Goal: Information Seeking & Learning: Learn about a topic

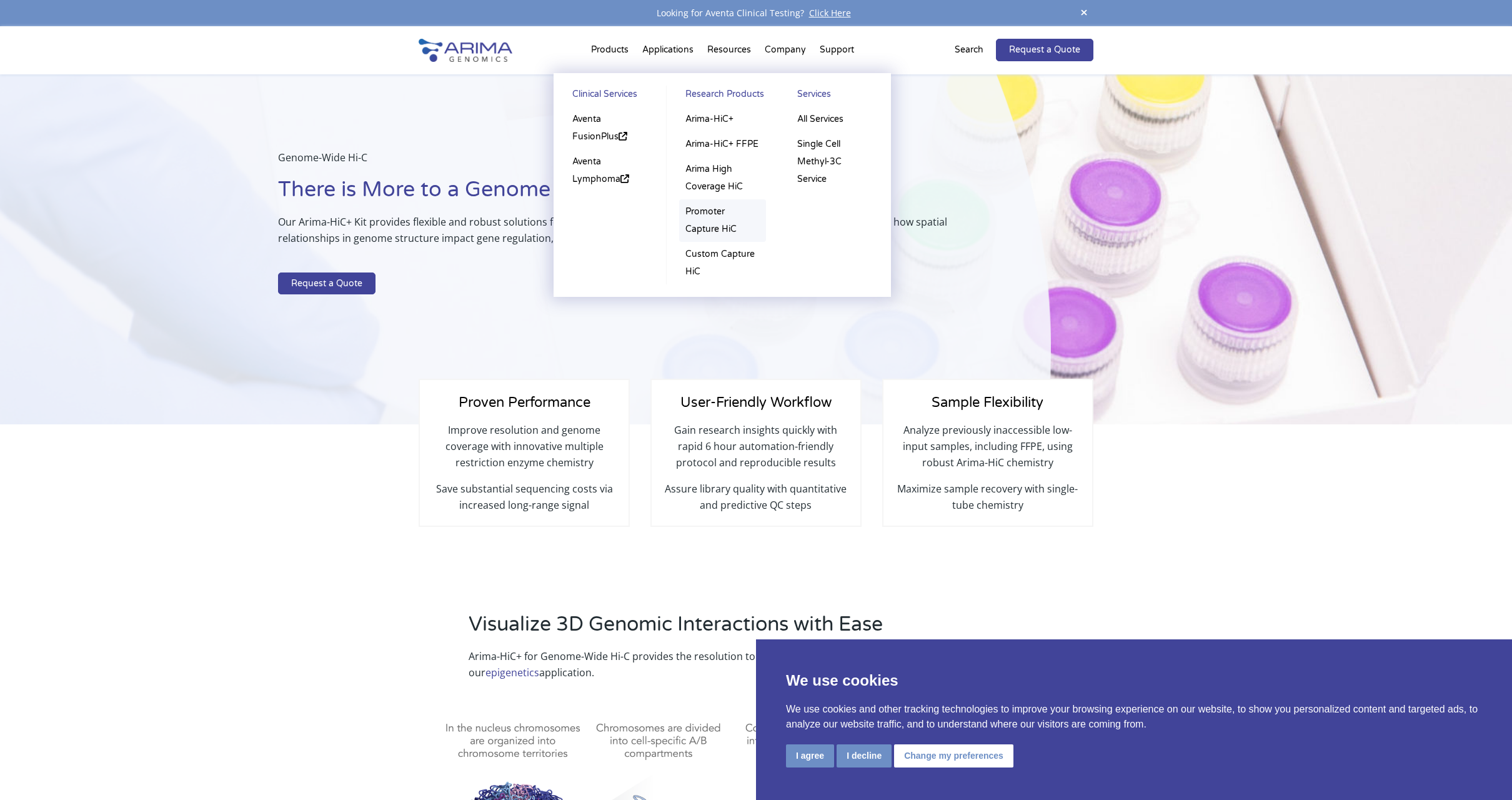
click at [718, 219] on link "Promoter Capture HiC" at bounding box center [723, 221] width 87 height 43
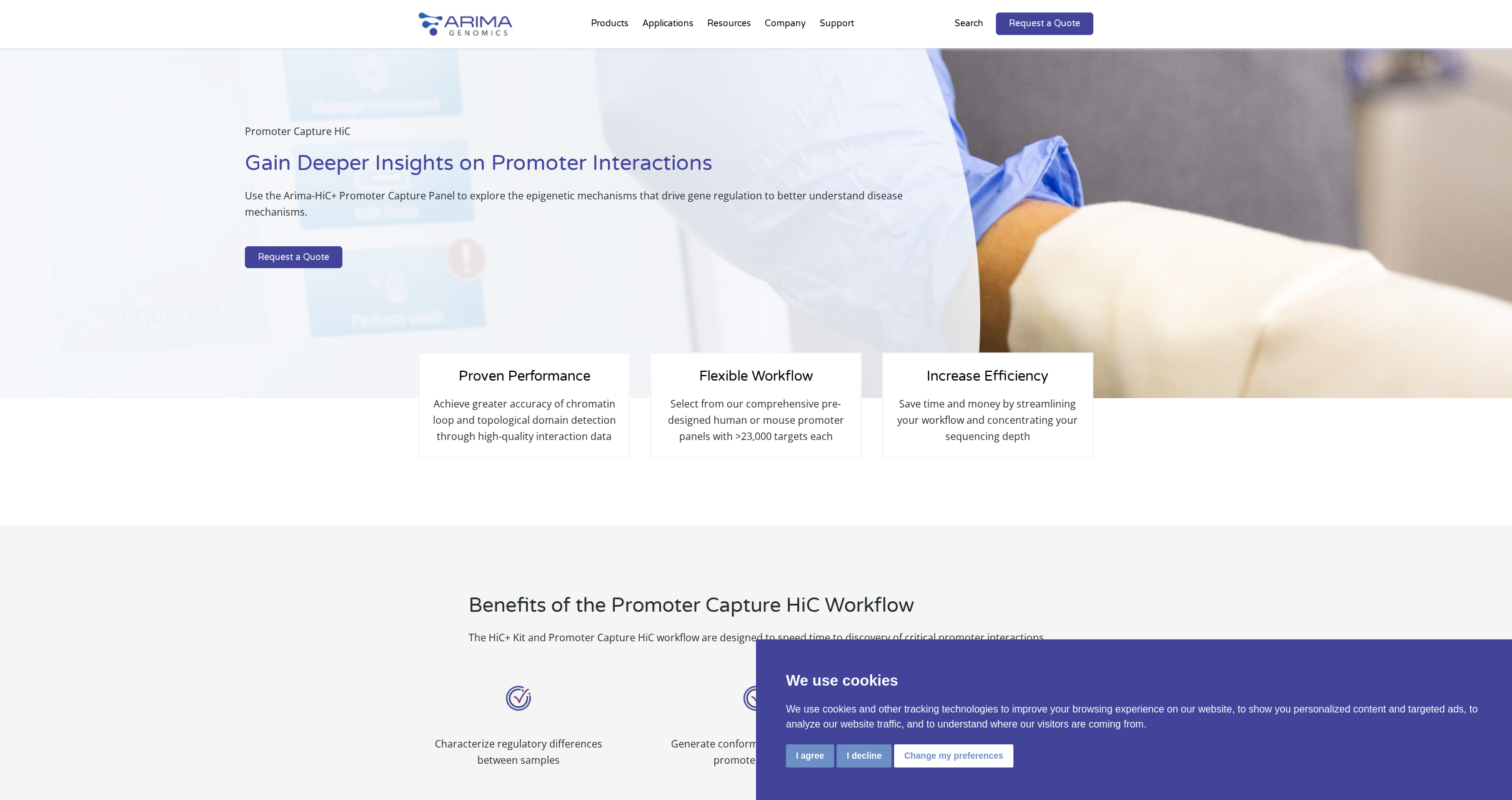
click at [718, 230] on p at bounding box center [606, 238] width 723 height 16
click at [719, 192] on p "Use the Arima-HiC+ Promoter Capture Panel to explore the epigenetic mechanisms …" at bounding box center [606, 209] width 723 height 43
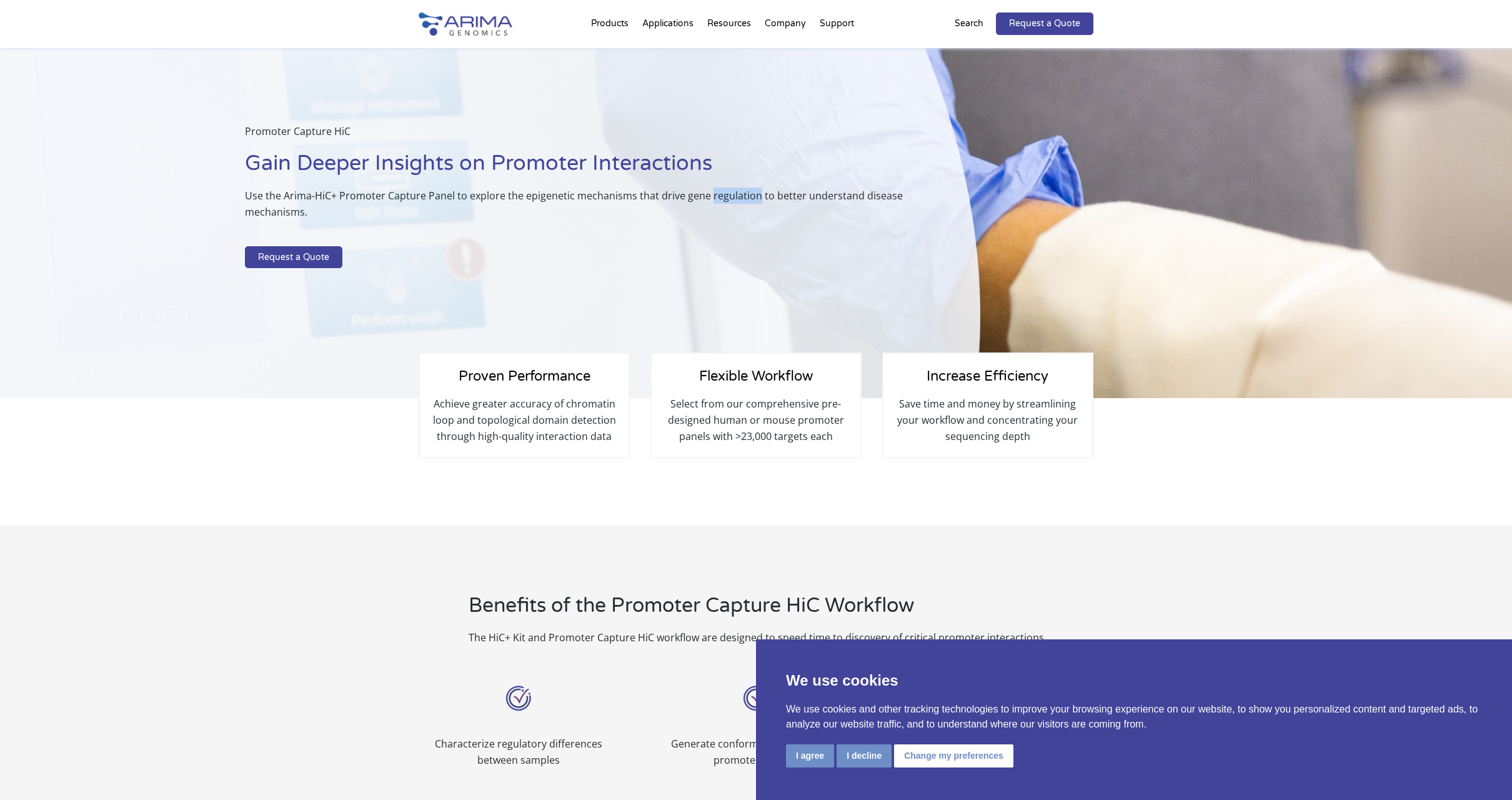
click at [719, 192] on p "Use the Arima-HiC+ Promoter Capture Panel to explore the epigenetic mechanisms …" at bounding box center [606, 209] width 723 height 43
drag, startPoint x: 719, startPoint y: 192, endPoint x: 662, endPoint y: 255, distance: 85.0
click at [661, 259] on div "Promoter Capture HiC Gain Deeper Insights on Promoter Interactions Use the Arim…" at bounding box center [490, 223] width 981 height 350
drag, startPoint x: 666, startPoint y: 232, endPoint x: 664, endPoint y: 187, distance: 45.0
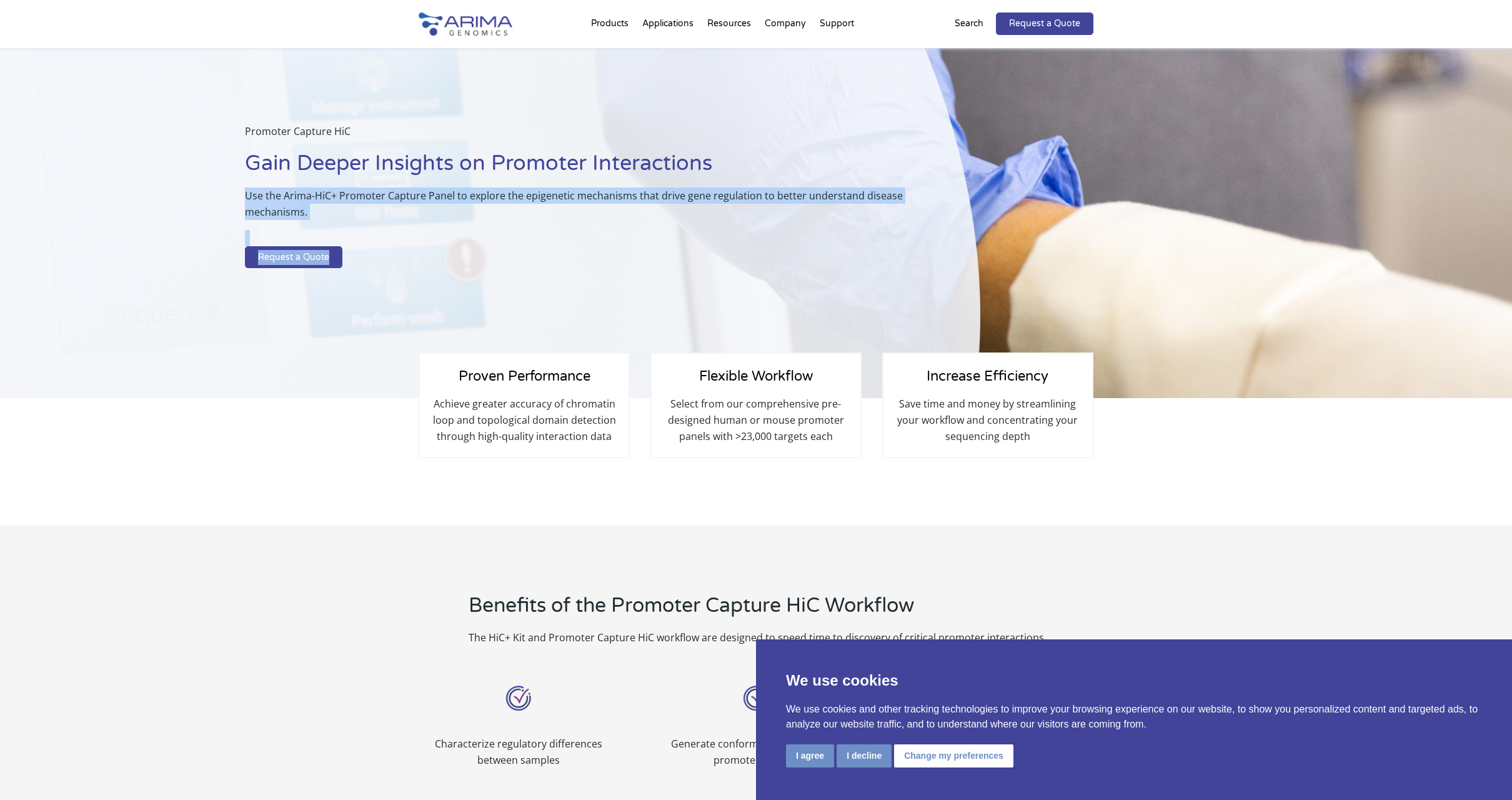
click at [664, 188] on p "Use the Arima-HiC+ Promoter Capture Panel to explore the epigenetic mechanisms …" at bounding box center [606, 209] width 723 height 43
drag, startPoint x: 664, startPoint y: 188, endPoint x: 627, endPoint y: 238, distance: 62.2
click at [627, 238] on div "Promoter Capture HiC Gain Deeper Insights on Promoter Interactions Use the Arim…" at bounding box center [606, 199] width 723 height 151
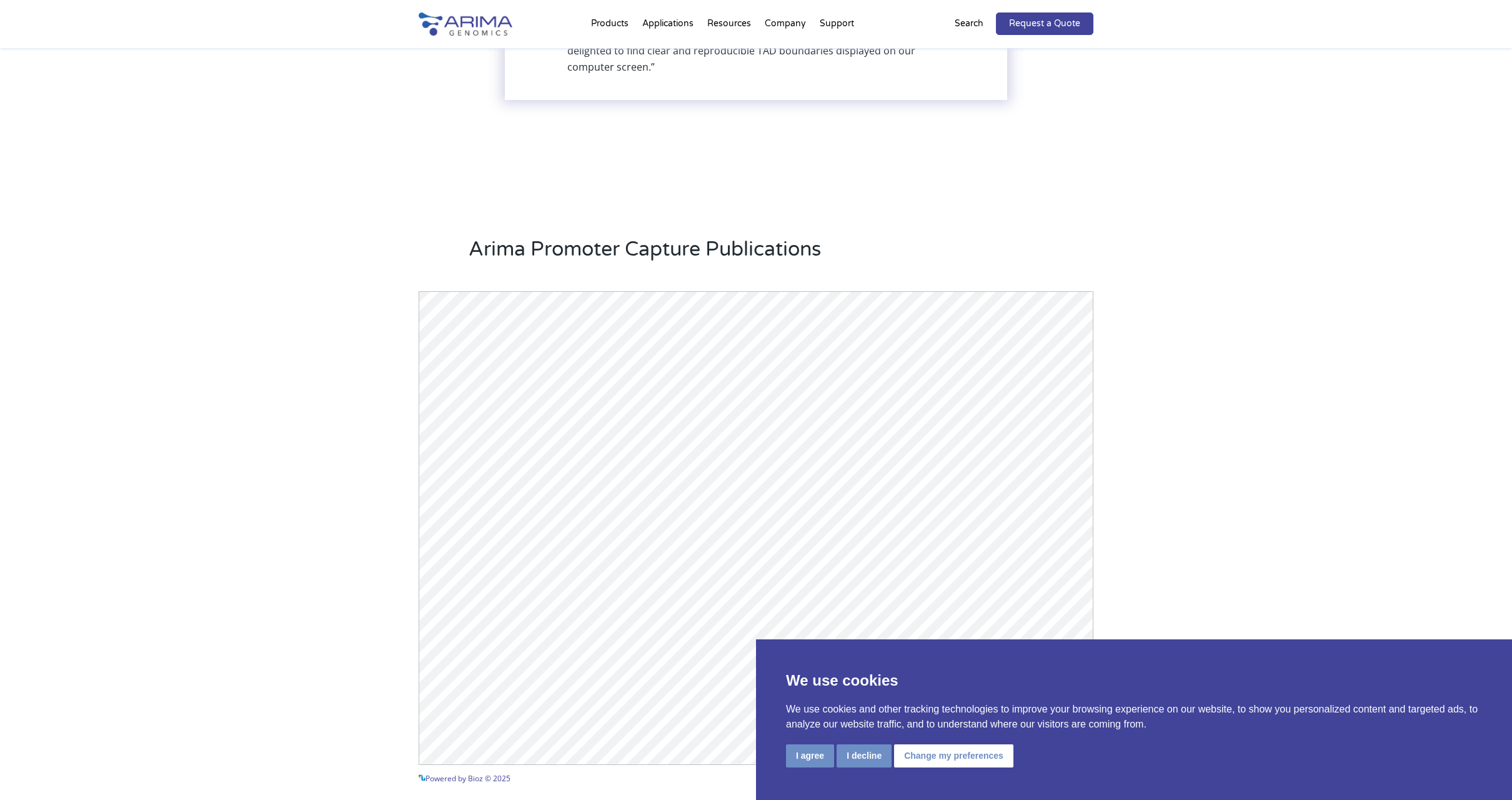
scroll to position [1651, 0]
